Goal: Navigation & Orientation: Find specific page/section

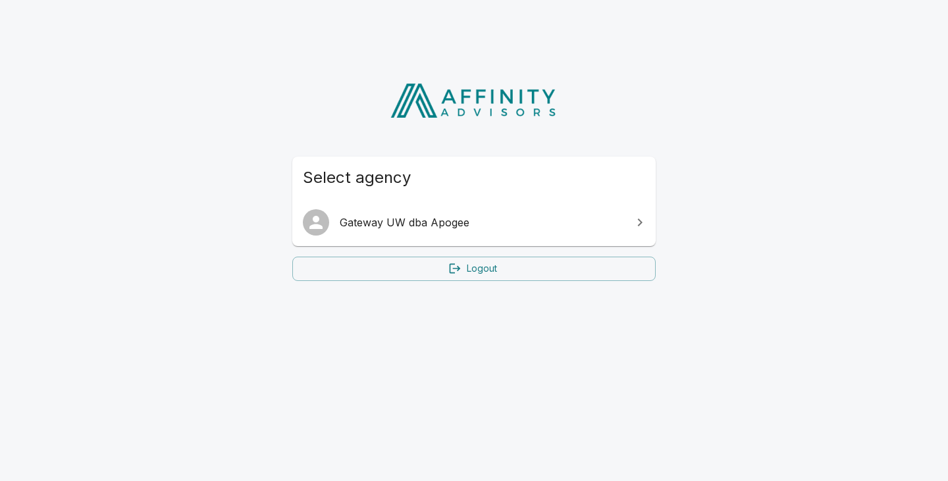
click at [372, 221] on span "Gateway UW dba Apogee" at bounding box center [482, 223] width 284 height 16
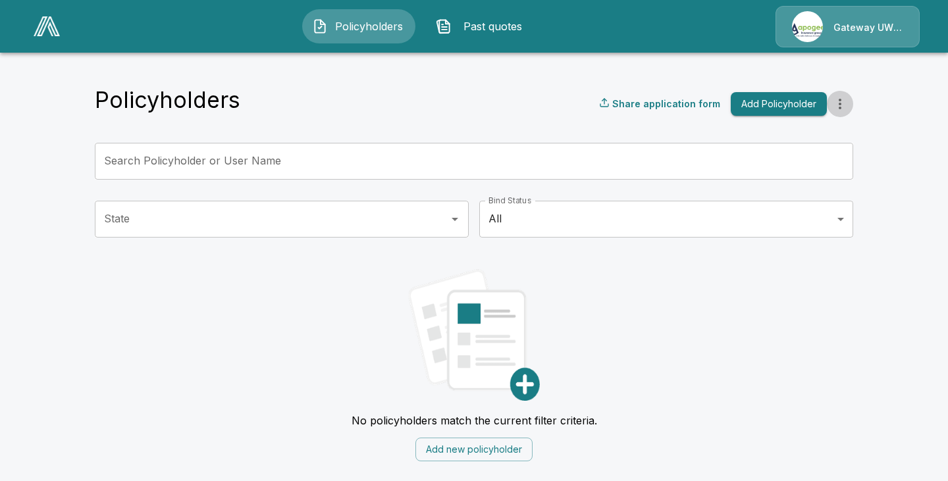
click at [838, 101] on icon "more" at bounding box center [840, 104] width 16 height 16
click at [53, 28] on img at bounding box center [47, 26] width 26 height 20
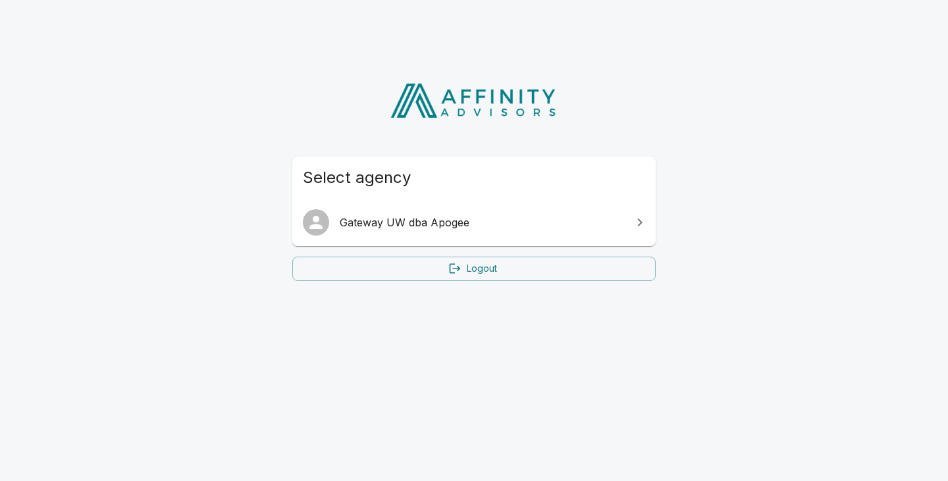
click at [636, 223] on icon at bounding box center [640, 223] width 16 height 16
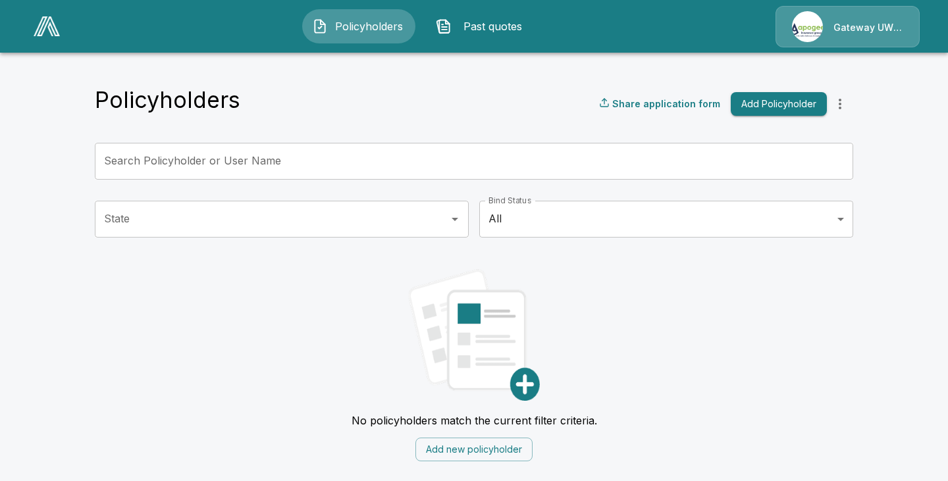
click at [900, 28] on div "Gateway UW dba Apogee" at bounding box center [847, 26] width 144 height 41
